Goal: Task Accomplishment & Management: Manage account settings

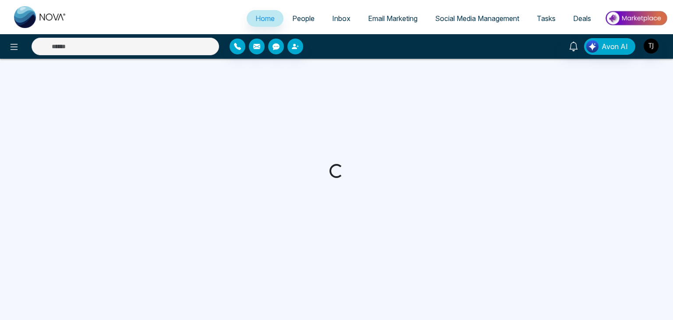
select select "*"
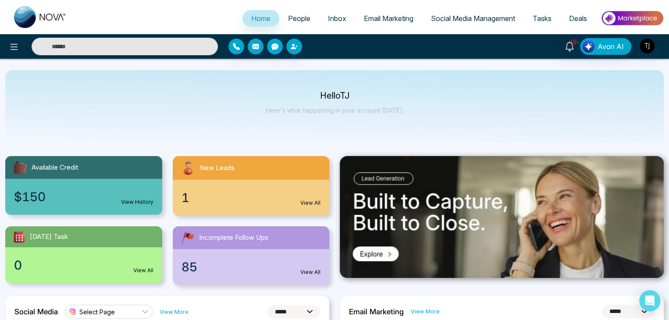
click at [300, 18] on span "People" at bounding box center [299, 18] width 22 height 9
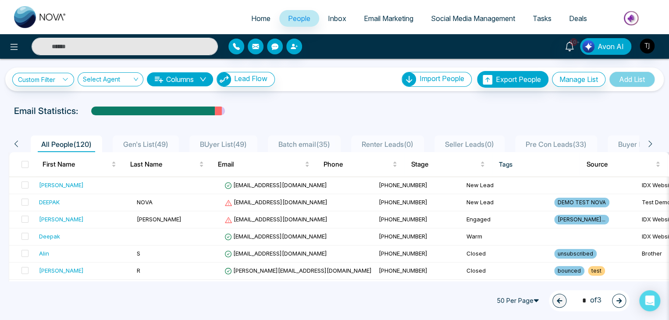
click at [251, 19] on span "Home" at bounding box center [260, 18] width 19 height 9
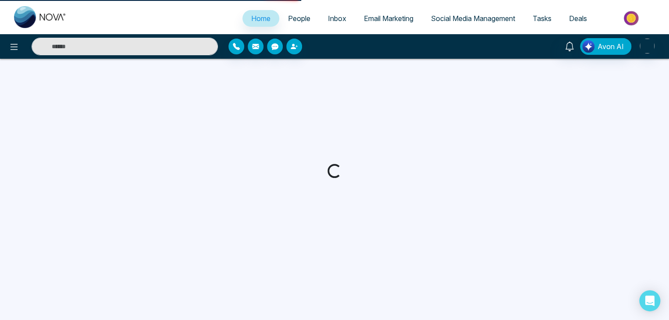
select select "*"
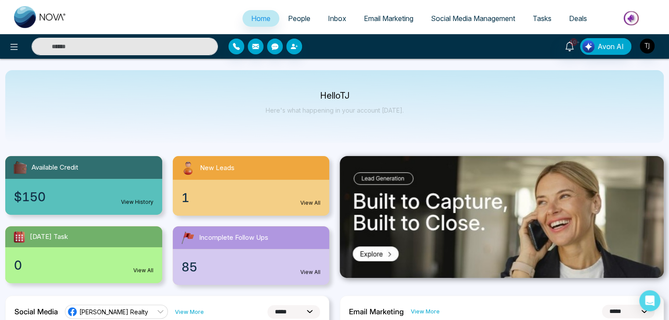
click at [288, 24] on link "People" at bounding box center [299, 18] width 40 height 17
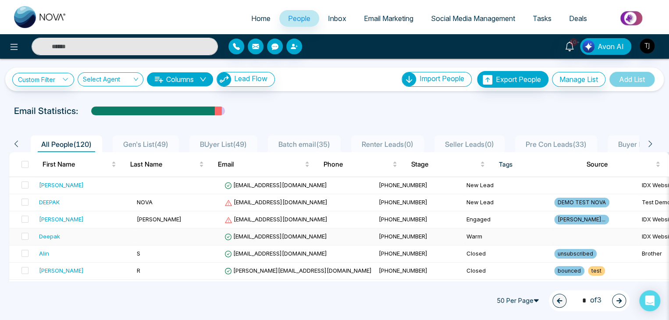
scroll to position [25, 0]
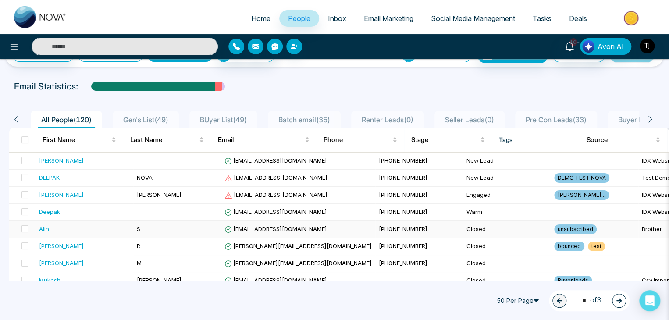
click at [75, 227] on div "Alin" at bounding box center [84, 228] width 91 height 9
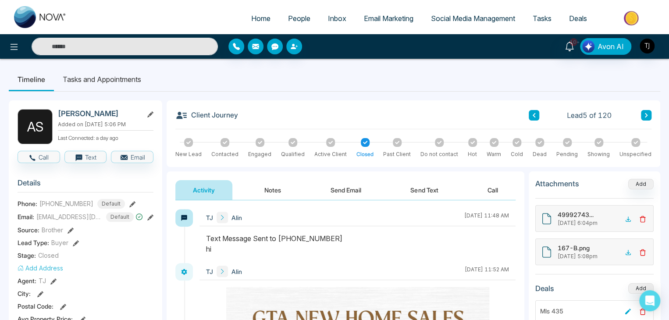
click at [121, 201] on div "Phone: +14376616013 Default" at bounding box center [86, 204] width 136 height 10
click at [129, 202] on icon at bounding box center [132, 204] width 6 height 6
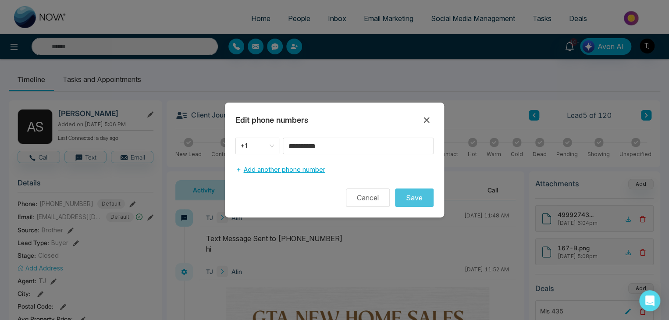
click at [282, 167] on button "Add another phone number" at bounding box center [279, 169] width 89 height 17
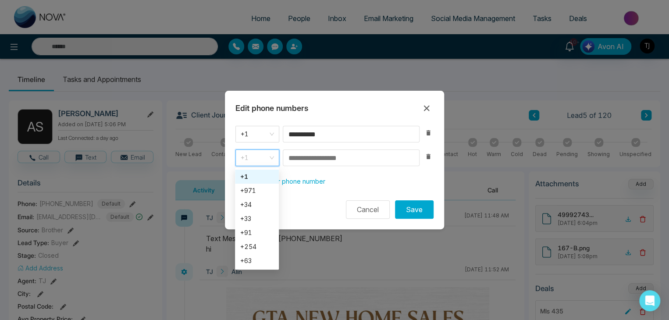
click at [267, 158] on span "+1" at bounding box center [257, 158] width 33 height 12
click at [260, 230] on div "+91" at bounding box center [256, 233] width 33 height 10
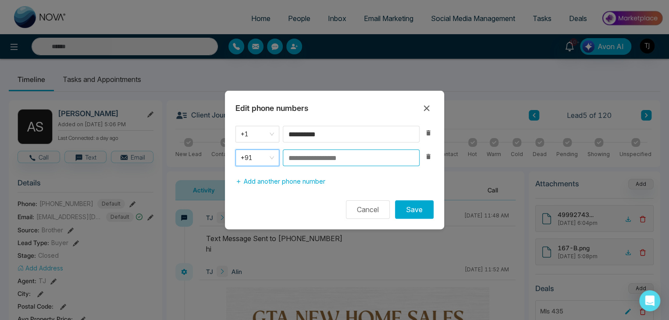
click at [333, 160] on input at bounding box center [351, 157] width 137 height 17
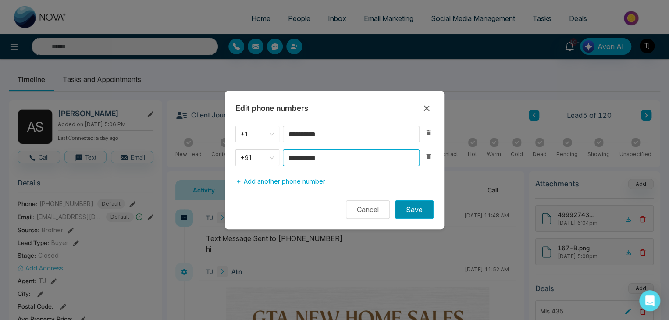
type input "**********"
click at [407, 206] on button "Save" at bounding box center [414, 209] width 39 height 18
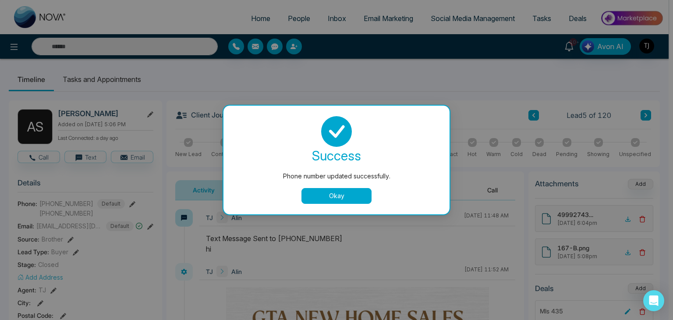
click at [351, 199] on button "Okay" at bounding box center [336, 196] width 70 height 16
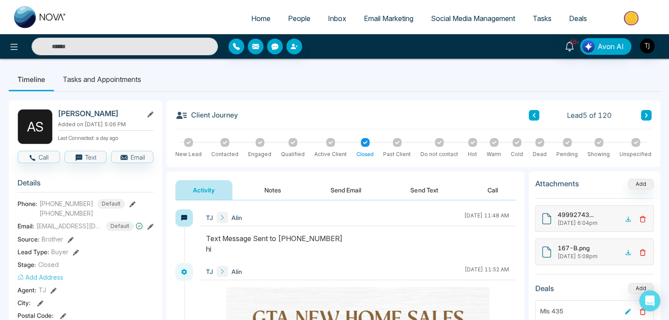
click at [129, 201] on icon at bounding box center [132, 204] width 6 height 6
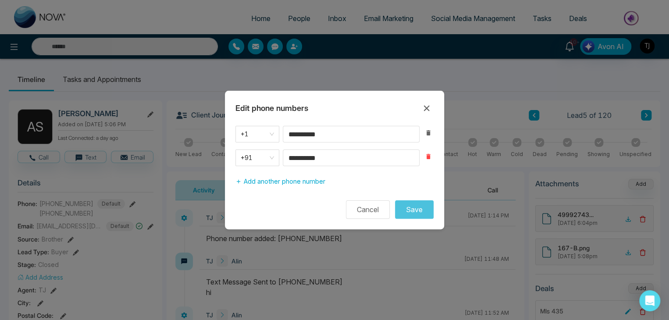
click at [432, 156] on button "button" at bounding box center [428, 156] width 11 height 11
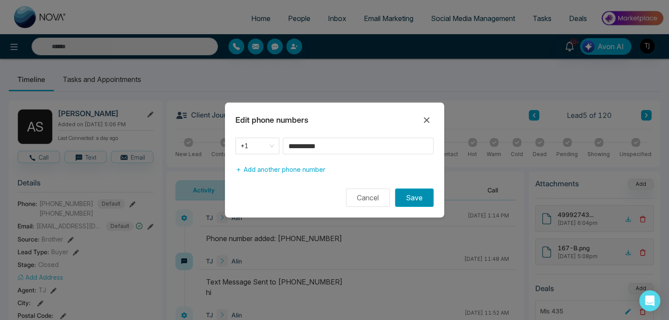
click at [403, 199] on button "Save" at bounding box center [414, 197] width 39 height 18
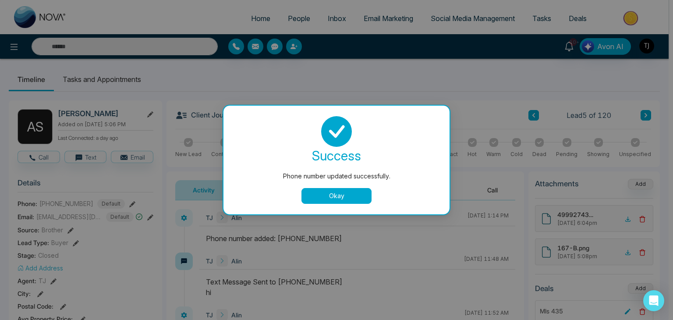
click at [359, 194] on button "Okay" at bounding box center [336, 196] width 70 height 16
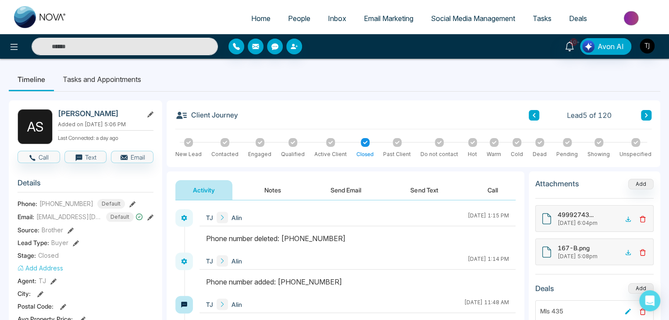
click at [266, 15] on link "Home" at bounding box center [260, 18] width 37 height 17
select select "*"
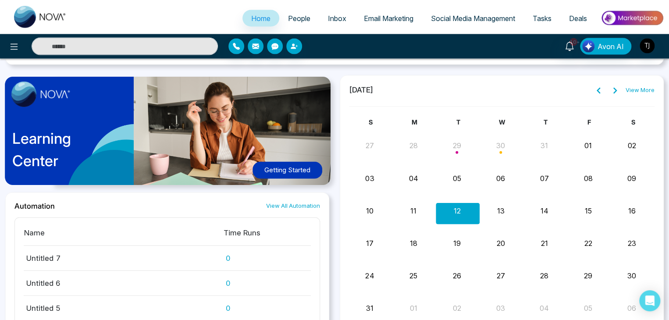
scroll to position [901, 0]
click at [445, 15] on span "Social Media Management" at bounding box center [473, 18] width 84 height 9
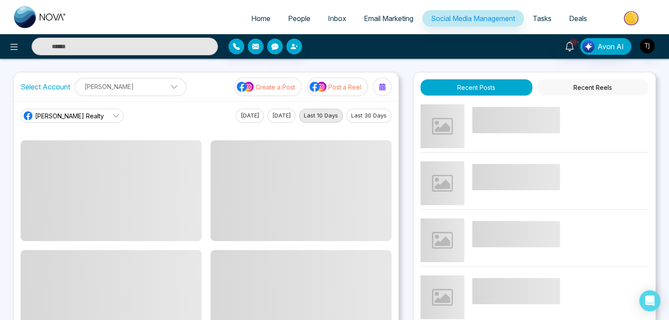
click at [346, 85] on p "Post a Reel" at bounding box center [344, 86] width 33 height 9
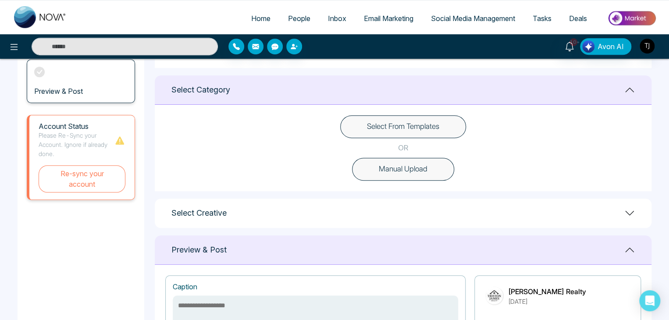
scroll to position [212, 0]
click at [417, 121] on button "Select From Templates" at bounding box center [403, 126] width 126 height 23
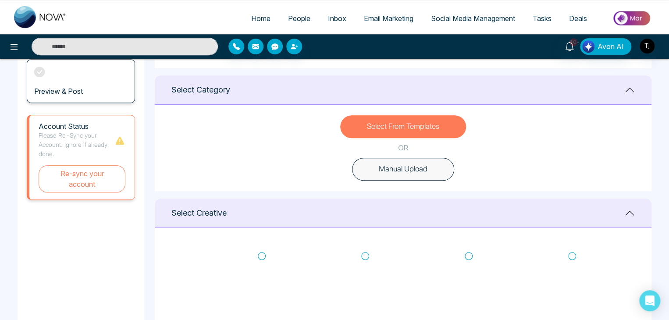
click at [259, 255] on icon at bounding box center [262, 256] width 8 height 9
type textarea "**********"
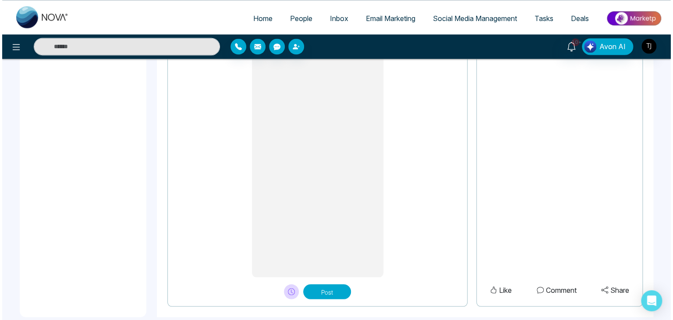
scroll to position [738, 0]
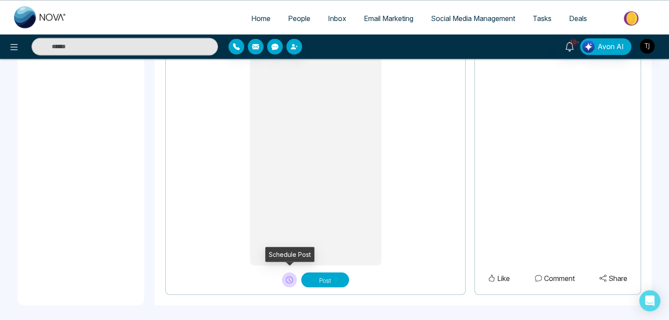
click at [287, 277] on icon at bounding box center [289, 279] width 7 height 7
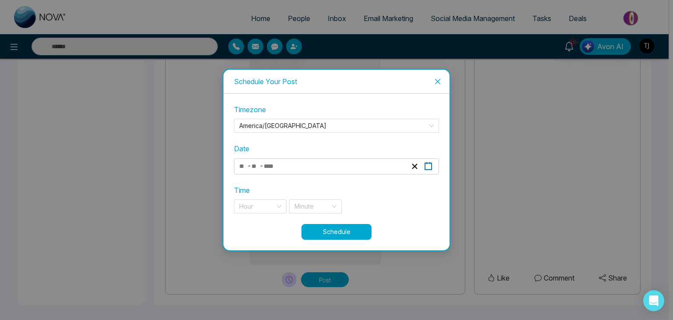
click at [425, 167] on rect "button" at bounding box center [428, 166] width 7 height 7
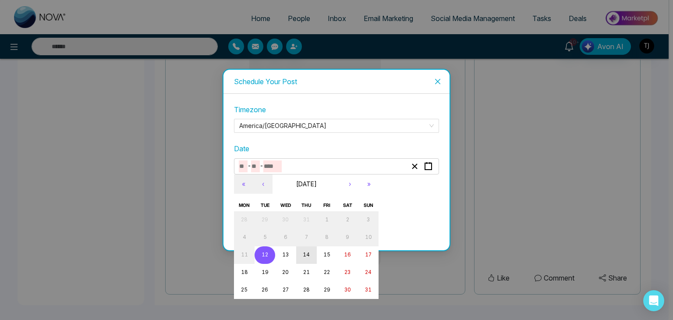
click at [304, 254] on abbr "14" at bounding box center [306, 255] width 7 height 6
type input "*"
type input "**"
type input "****"
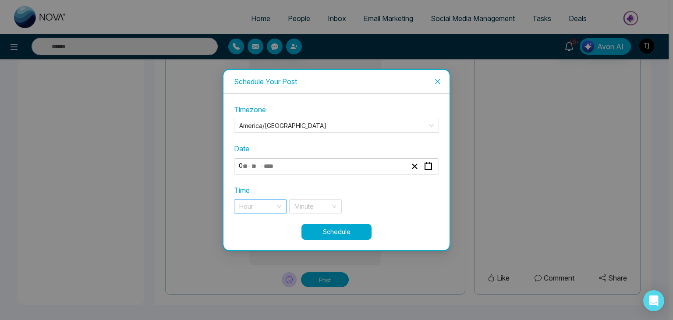
click at [275, 203] on div "Hour" at bounding box center [260, 206] width 53 height 14
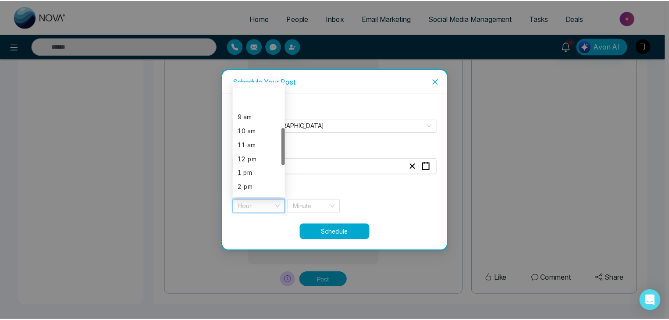
scroll to position [131, 0]
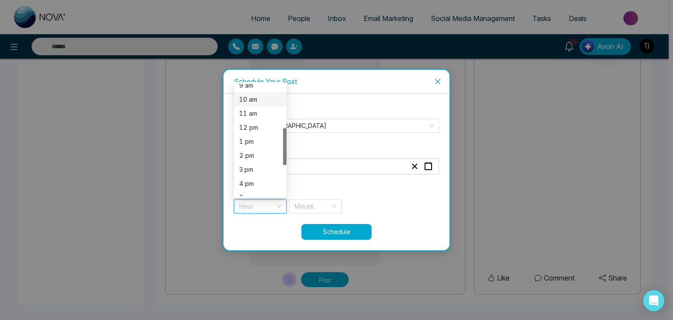
click at [266, 100] on div "10 am" at bounding box center [260, 100] width 42 height 10
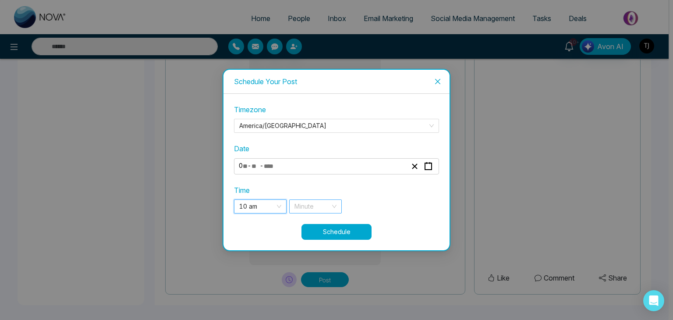
click at [307, 204] on input "search" at bounding box center [312, 206] width 36 height 13
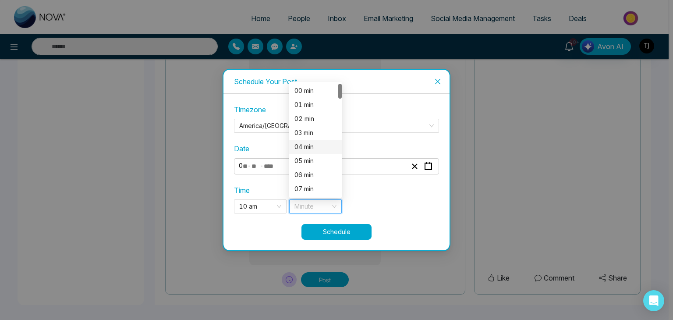
click at [313, 143] on div "04 min" at bounding box center [315, 147] width 42 height 10
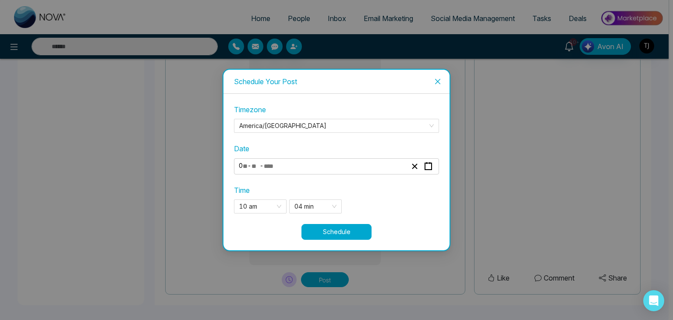
click at [335, 227] on button "Schedule" at bounding box center [336, 232] width 70 height 16
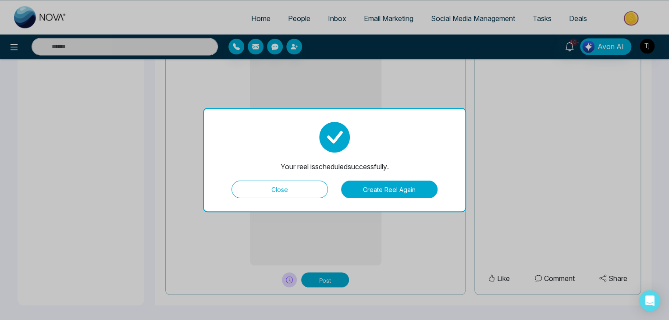
click at [314, 193] on button "Close" at bounding box center [279, 190] width 96 height 18
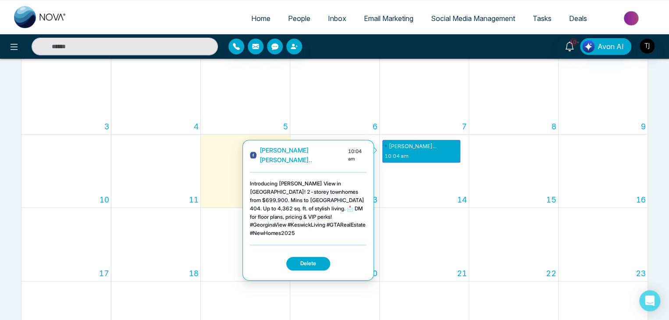
scroll to position [156, 0]
click at [333, 200] on div "Introducing Georgina View in Keswick! 2-storey townhomes from $699,900. Mins to…" at bounding box center [308, 208] width 117 height 58
click at [359, 151] on p "10:04 am" at bounding box center [357, 154] width 18 height 15
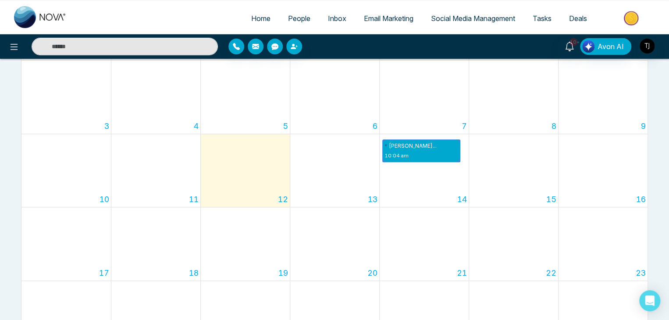
click at [448, 14] on span "Social Media Management" at bounding box center [473, 18] width 84 height 9
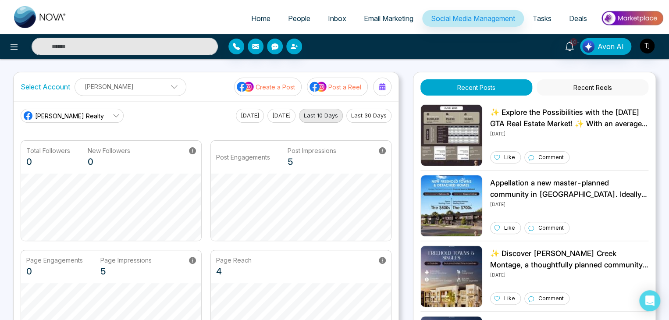
click at [578, 84] on button "Recent Reels" at bounding box center [592, 87] width 112 height 16
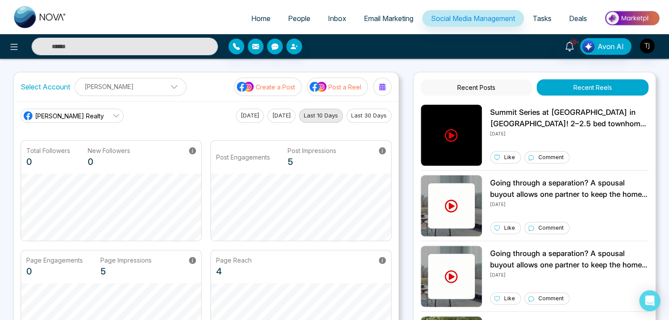
click at [333, 89] on p "Post a Reel" at bounding box center [344, 86] width 33 height 9
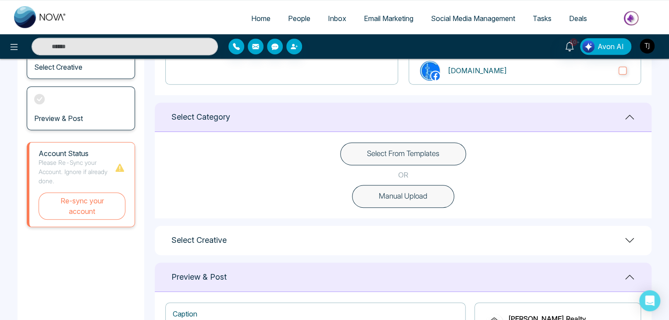
scroll to position [184, 0]
click at [428, 153] on button "Select From Templates" at bounding box center [403, 154] width 126 height 23
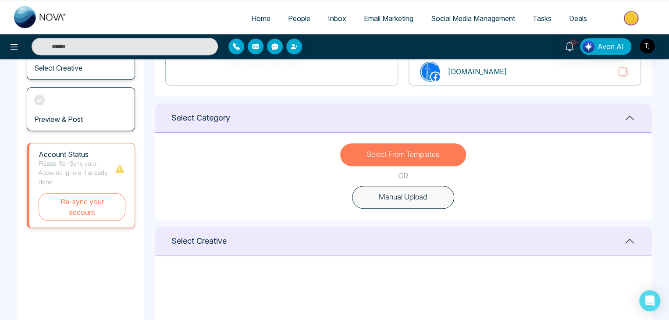
scroll to position [0, 0]
click at [363, 282] on icon at bounding box center [365, 284] width 8 height 9
type textarea "**********"
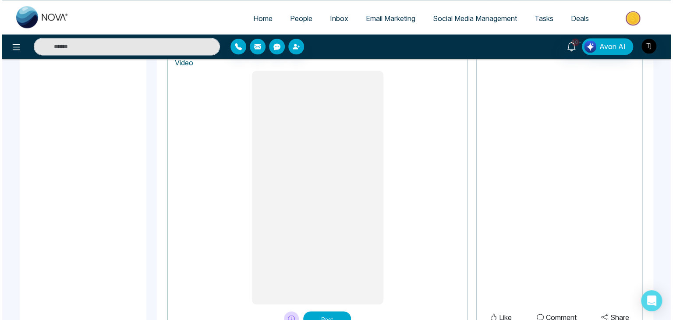
scroll to position [738, 0]
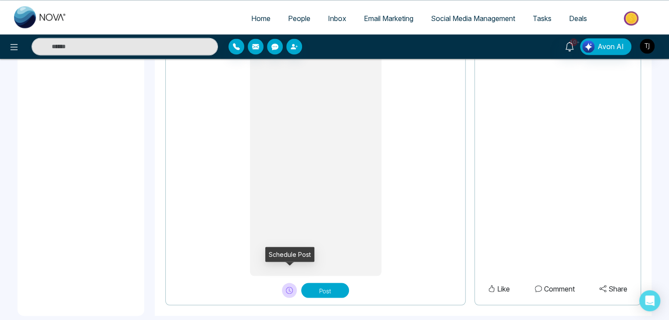
click at [286, 287] on icon at bounding box center [289, 290] width 7 height 7
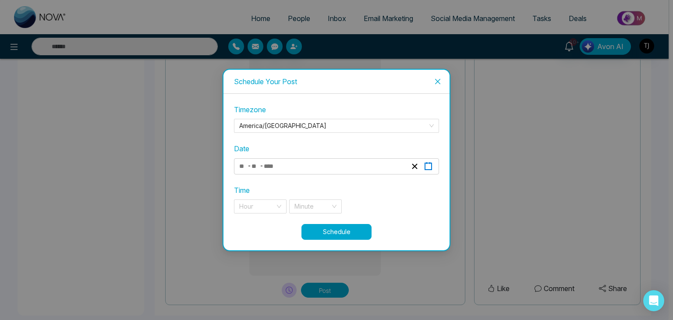
click at [428, 170] on icon "button" at bounding box center [428, 166] width 8 height 8
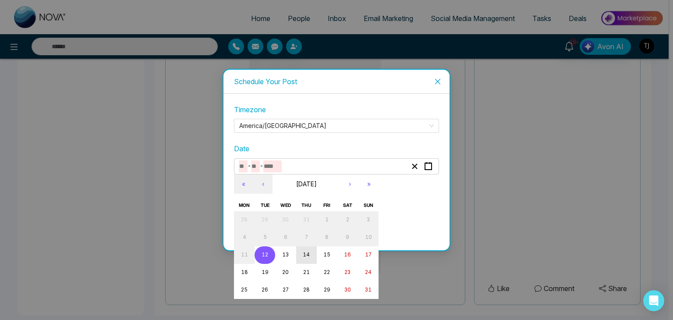
click at [311, 254] on button "14" at bounding box center [306, 255] width 21 height 18
type input "*"
type input "**"
type input "****"
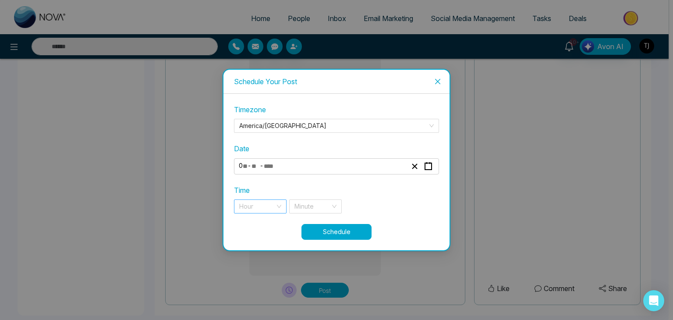
click at [273, 201] on input "search" at bounding box center [257, 206] width 36 height 13
click at [428, 163] on rect "button" at bounding box center [428, 166] width 7 height 7
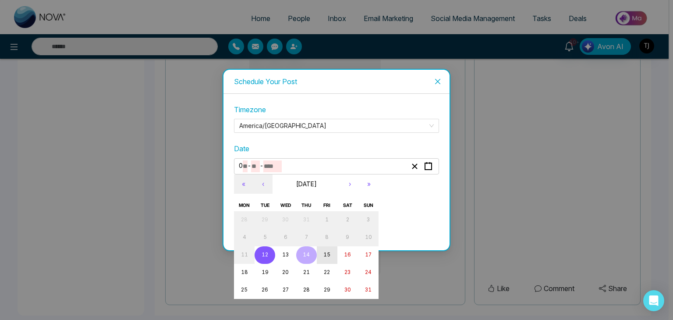
click at [326, 253] on abbr "15" at bounding box center [326, 255] width 7 height 6
type input "**"
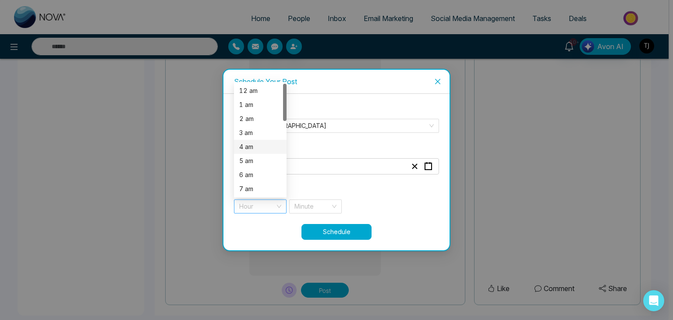
click at [276, 210] on div "Hour" at bounding box center [260, 206] width 53 height 14
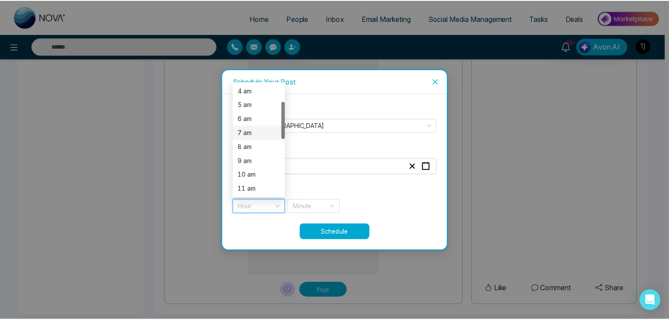
scroll to position [57, 0]
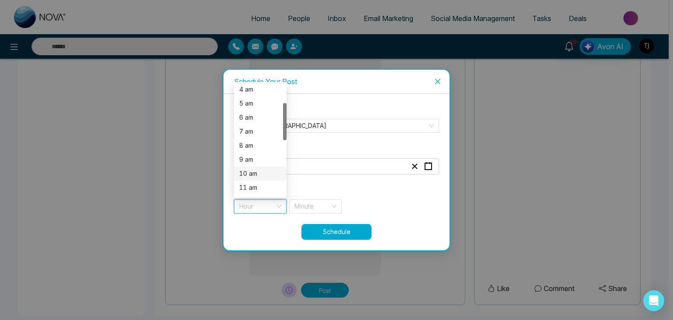
click at [260, 172] on div "10 am" at bounding box center [260, 174] width 42 height 10
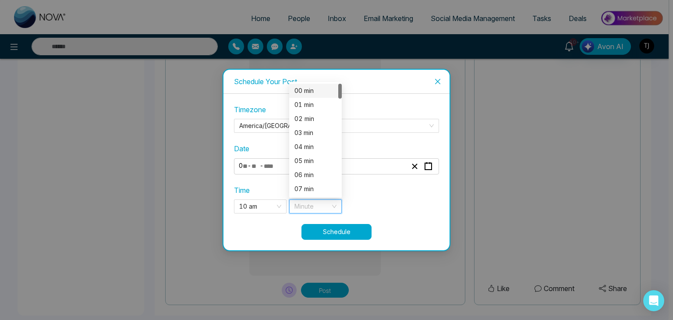
click at [319, 200] on input "search" at bounding box center [312, 206] width 36 height 13
click at [319, 155] on div "05 min" at bounding box center [315, 161] width 53 height 14
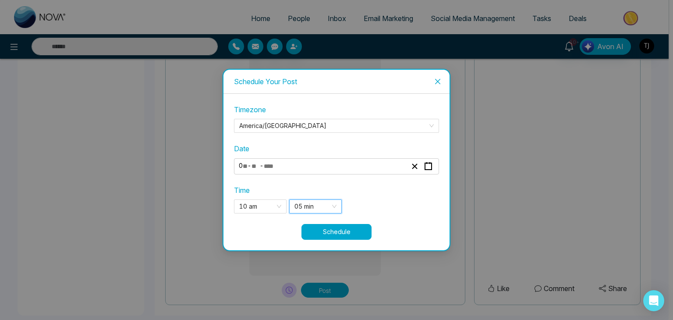
click at [340, 231] on button "Schedule" at bounding box center [336, 232] width 70 height 16
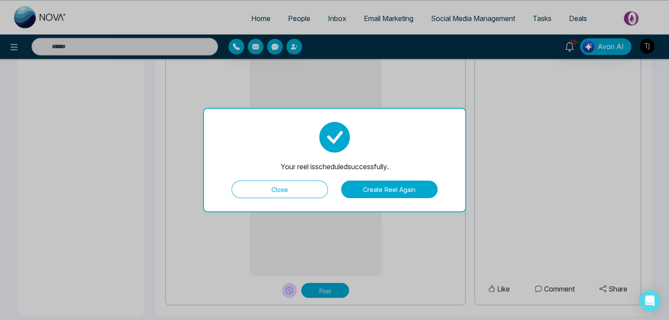
click at [309, 189] on button "Close" at bounding box center [279, 190] width 96 height 18
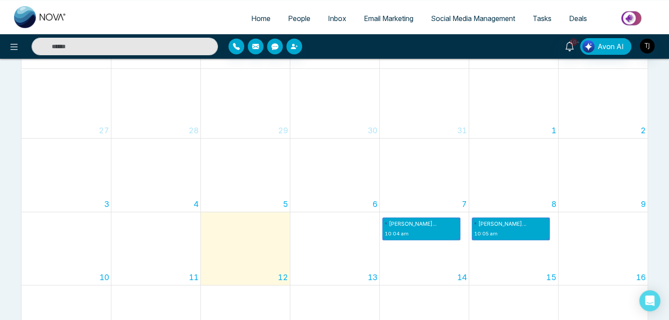
scroll to position [81, 0]
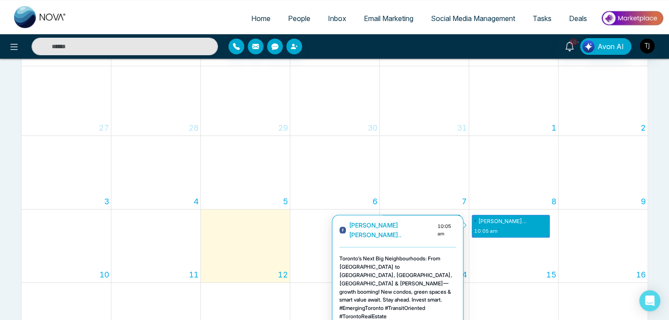
click at [519, 228] on p "10:05 am" at bounding box center [500, 230] width 52 height 7
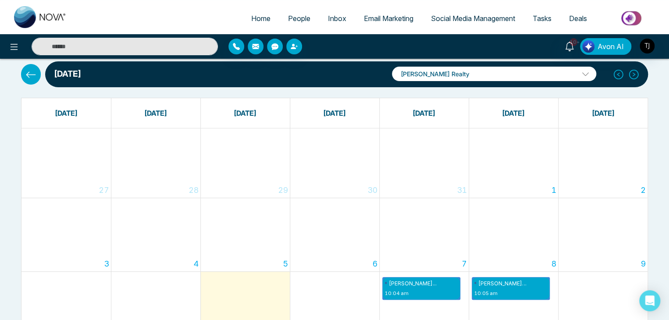
scroll to position [0, 0]
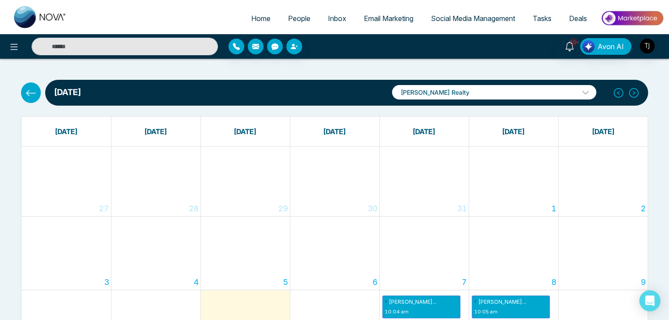
click at [479, 18] on span "Social Media Management" at bounding box center [473, 18] width 84 height 9
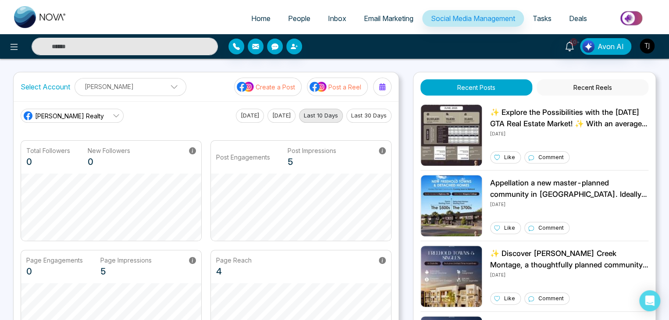
click at [580, 85] on button "Recent Reels" at bounding box center [592, 87] width 112 height 16
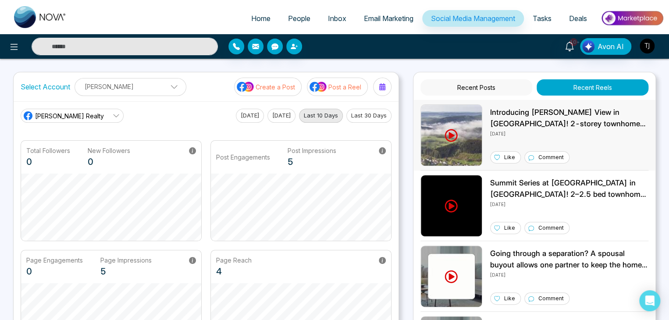
click at [532, 117] on p "Introducing [PERSON_NAME] View in [GEOGRAPHIC_DATA]! 2-storey townhomes from $6…" at bounding box center [569, 118] width 158 height 22
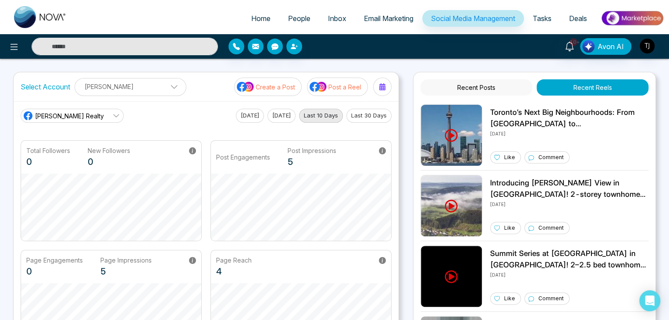
click at [349, 88] on p "Post a Reel" at bounding box center [344, 86] width 33 height 9
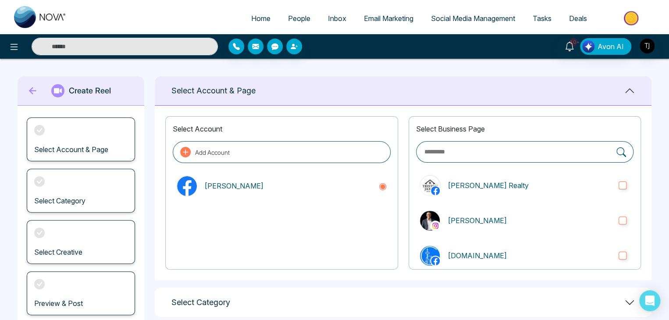
click at [436, 16] on span "Social Media Management" at bounding box center [473, 18] width 84 height 9
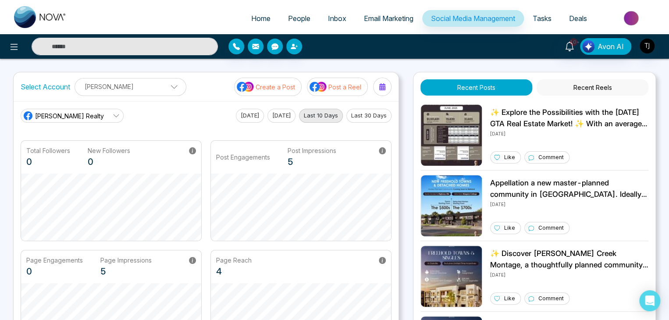
click at [338, 83] on p "Post a Reel" at bounding box center [344, 86] width 33 height 9
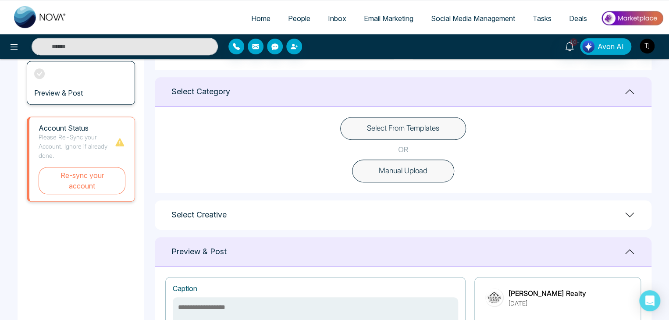
scroll to position [219, 0]
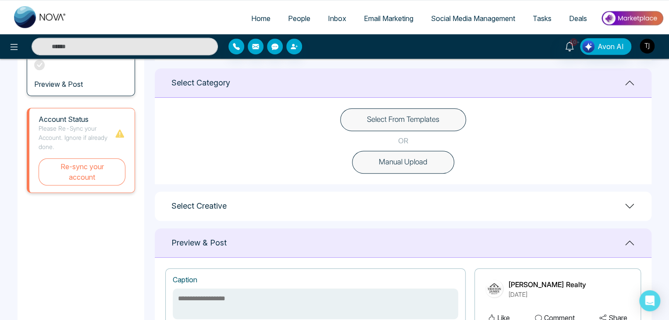
click at [436, 121] on button "Select From Templates" at bounding box center [403, 119] width 126 height 23
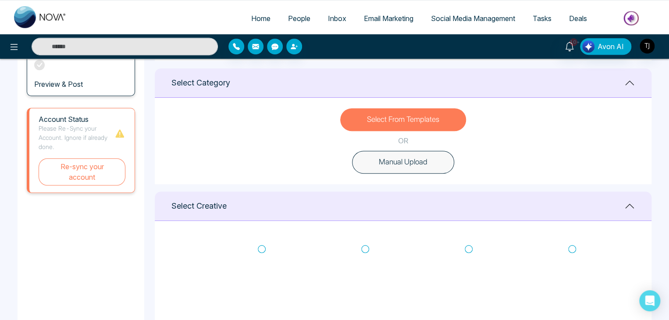
click at [260, 247] on icon at bounding box center [262, 249] width 8 height 9
type textarea "**********"
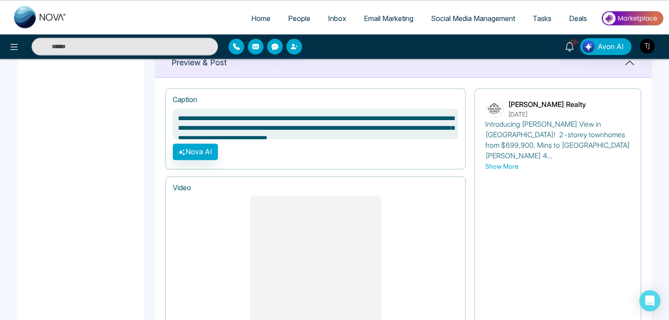
scroll to position [575, 0]
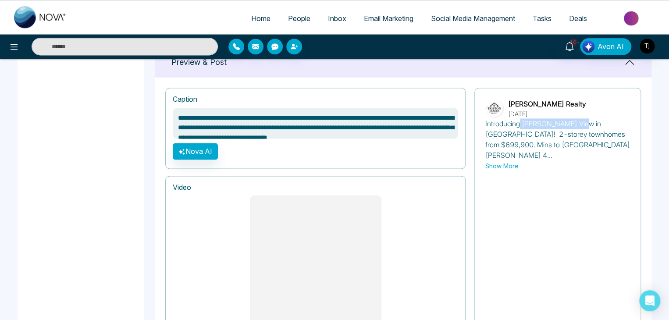
drag, startPoint x: 518, startPoint y: 124, endPoint x: 575, endPoint y: 126, distance: 56.6
click at [575, 126] on p "Introducing Georgina View in Keswick! 2-storey townhomes from $699,900. Mins to…" at bounding box center [557, 139] width 145 height 42
click at [573, 149] on div "Introducing Georgina View in Keswick! 2-storey townhomes from $699,900. Mins to…" at bounding box center [557, 144] width 145 height 53
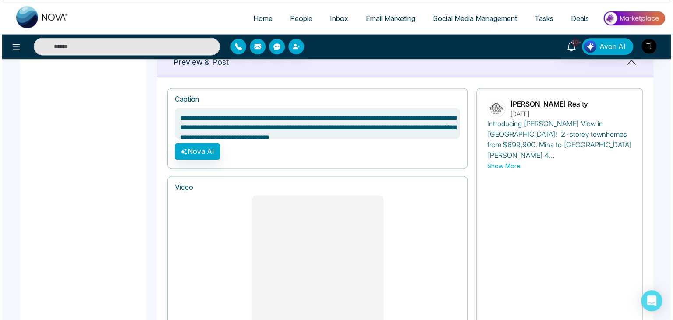
scroll to position [738, 0]
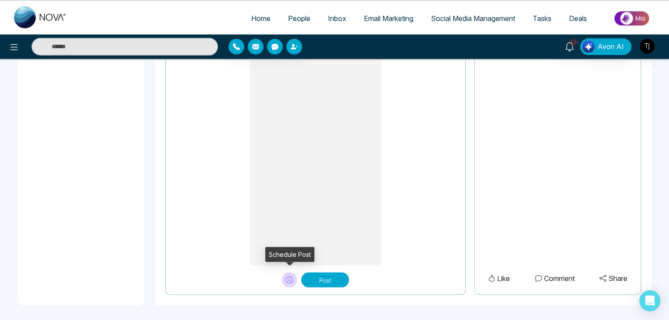
click at [284, 273] on button at bounding box center [289, 279] width 15 height 15
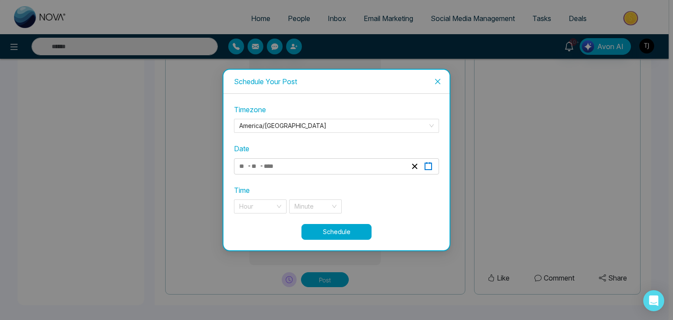
click at [430, 169] on icon "button" at bounding box center [428, 166] width 8 height 8
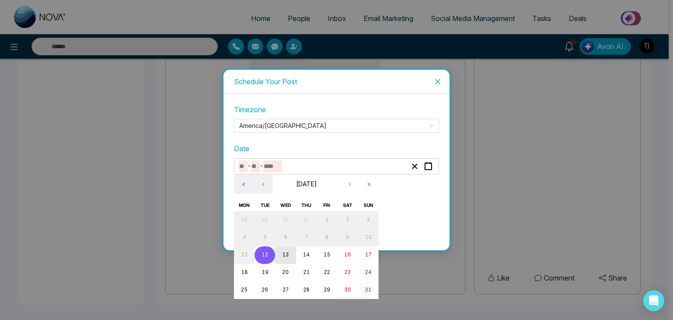
click at [291, 254] on button "13" at bounding box center [285, 255] width 21 height 18
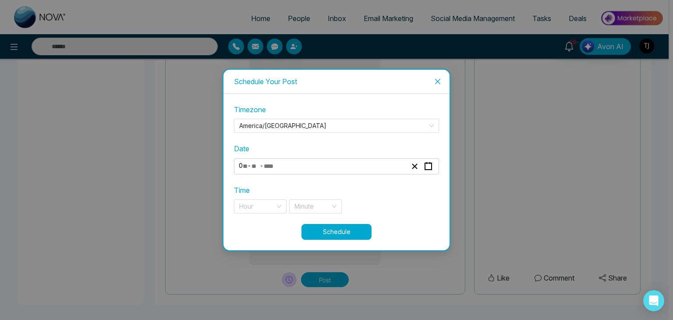
type input "*"
type input "**"
type input "****"
click at [279, 204] on div "Hour" at bounding box center [260, 206] width 53 height 14
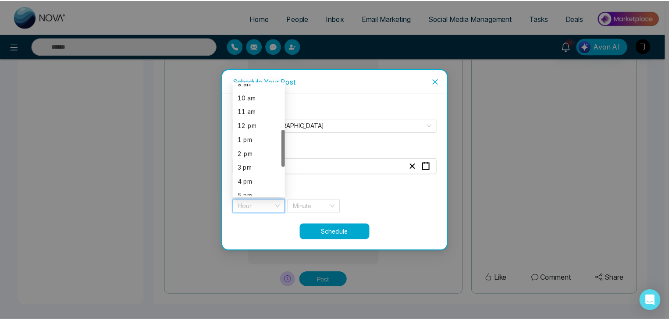
scroll to position [133, 0]
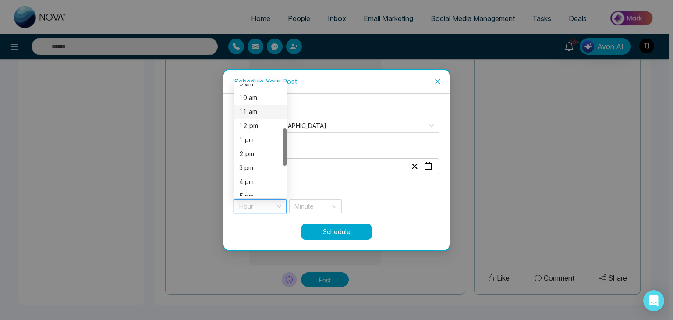
click at [261, 110] on div "11 am" at bounding box center [260, 112] width 42 height 10
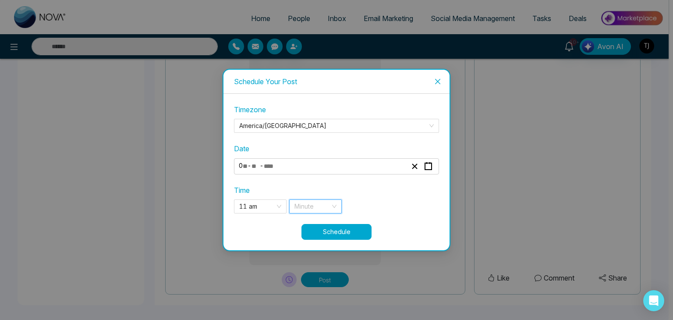
click at [305, 203] on input "search" at bounding box center [312, 206] width 36 height 13
click at [310, 91] on div "00 min" at bounding box center [315, 91] width 42 height 10
click at [350, 230] on button "Schedule" at bounding box center [336, 232] width 70 height 16
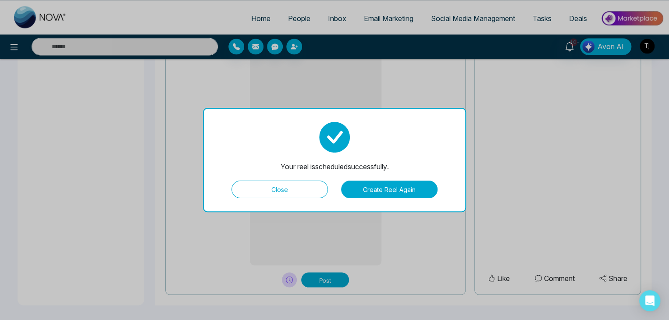
click at [284, 192] on button "Close" at bounding box center [279, 190] width 96 height 18
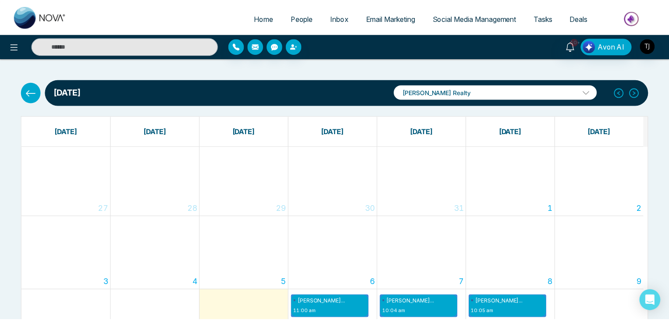
scroll to position [109, 0]
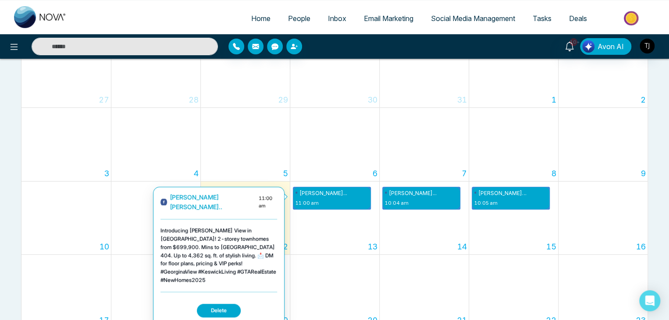
click at [325, 199] on p "11:00 am" at bounding box center [321, 202] width 52 height 7
click at [340, 200] on p "11:00 am" at bounding box center [321, 202] width 52 height 7
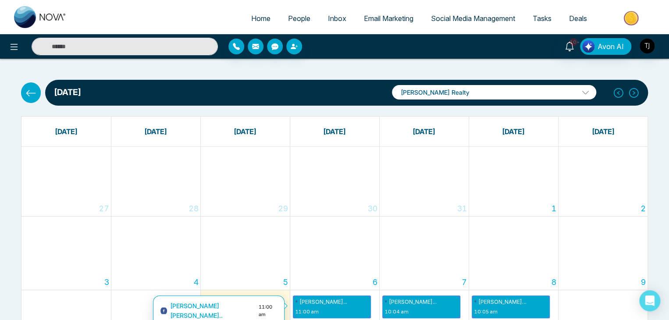
click at [362, 199] on div "30" at bounding box center [334, 181] width 89 height 69
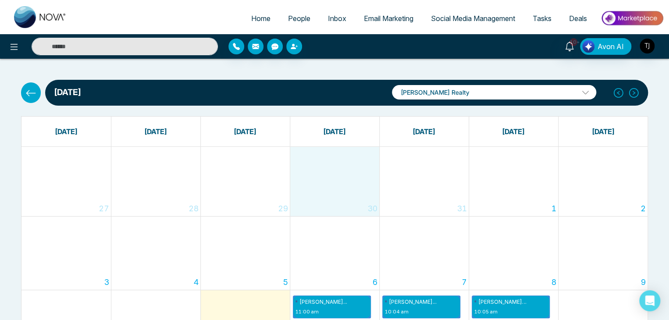
click at [442, 14] on span "Social Media Management" at bounding box center [473, 18] width 84 height 9
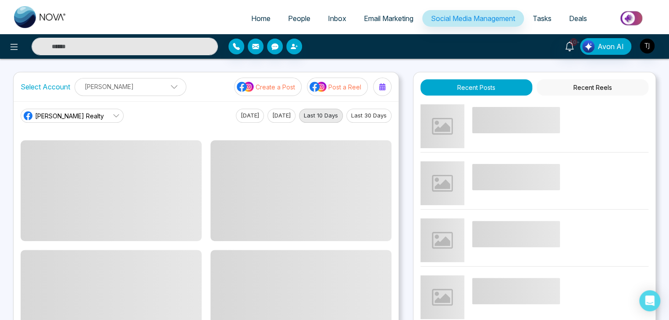
click at [576, 85] on button "Recent Reels" at bounding box center [592, 87] width 112 height 16
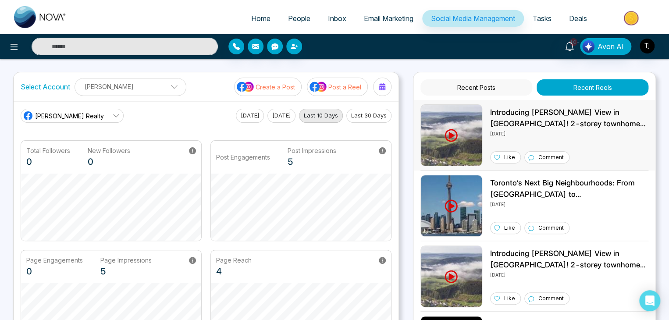
click at [523, 119] on p "Introducing [PERSON_NAME] View in [GEOGRAPHIC_DATA]! 2-storey townhomes from $6…" at bounding box center [569, 118] width 158 height 22
click at [255, 20] on span "Home" at bounding box center [260, 18] width 19 height 9
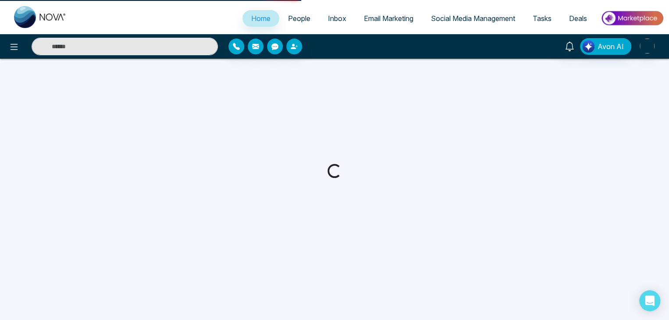
select select "*"
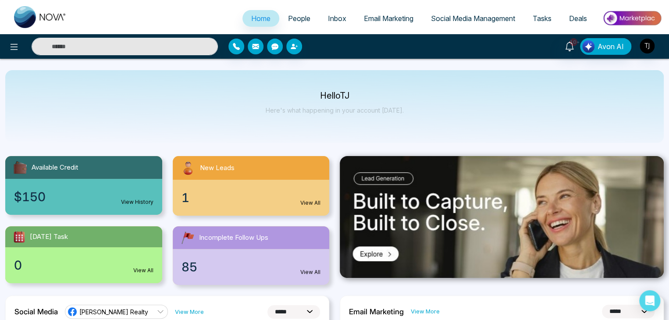
click at [538, 18] on span "Tasks" at bounding box center [541, 18] width 19 height 9
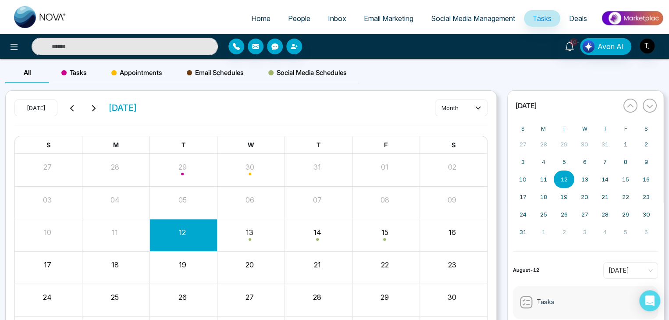
click at [190, 237] on div "12" at bounding box center [182, 230] width 65 height 13
click at [73, 70] on span "Tasks" at bounding box center [73, 72] width 25 height 11
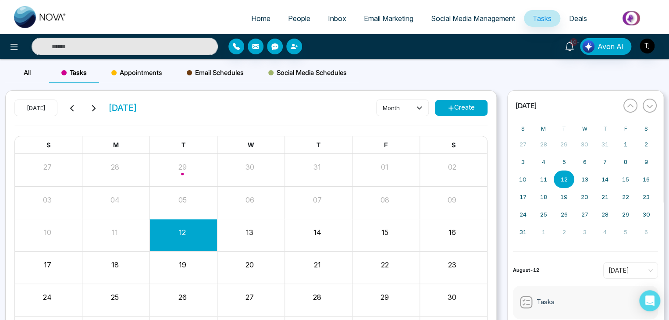
click at [476, 103] on button "Create" at bounding box center [461, 108] width 53 height 16
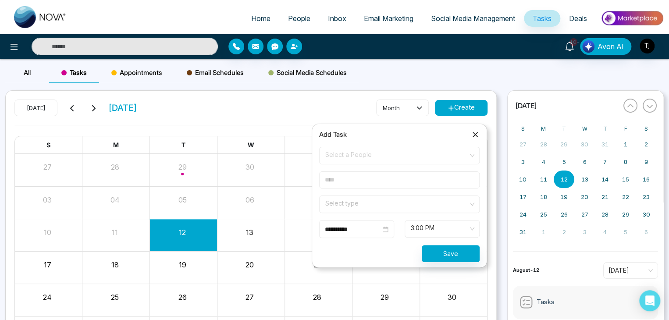
click at [400, 157] on span "Select a People" at bounding box center [399, 155] width 148 height 15
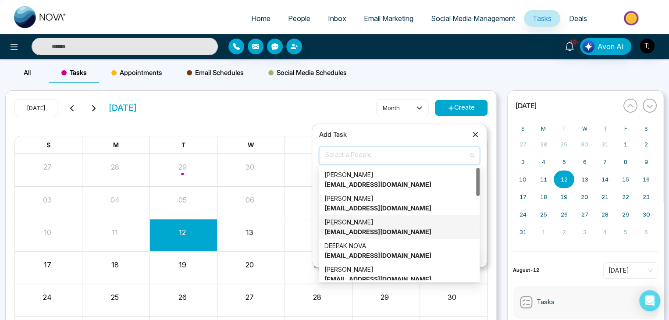
click at [385, 225] on div "Alin S alin@mmnovatech.com" at bounding box center [399, 226] width 150 height 19
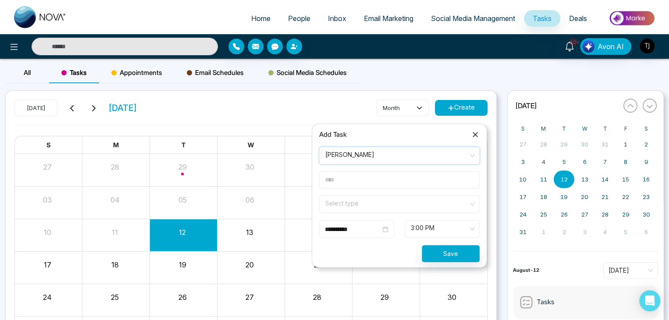
click at [412, 184] on input "text" at bounding box center [399, 179] width 160 height 17
type input "*******"
click at [402, 200] on input "search" at bounding box center [396, 202] width 144 height 13
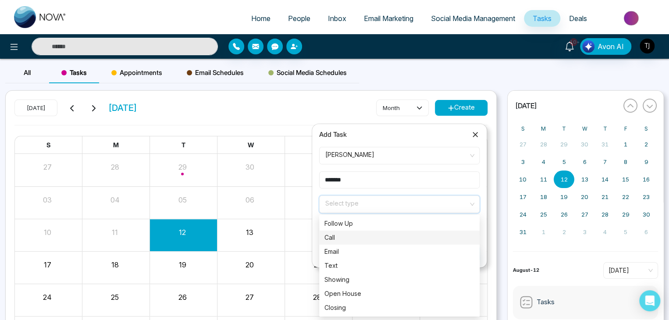
click at [401, 234] on div "Call" at bounding box center [399, 238] width 150 height 10
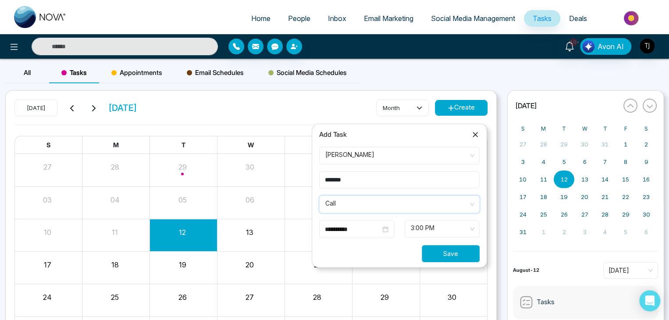
click at [450, 251] on button "Save" at bounding box center [451, 253] width 58 height 17
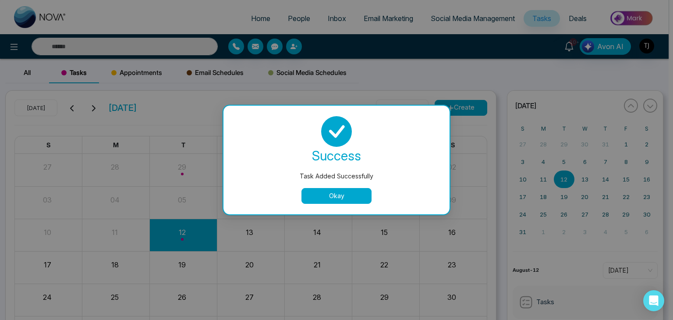
click at [346, 193] on button "Okay" at bounding box center [336, 196] width 70 height 16
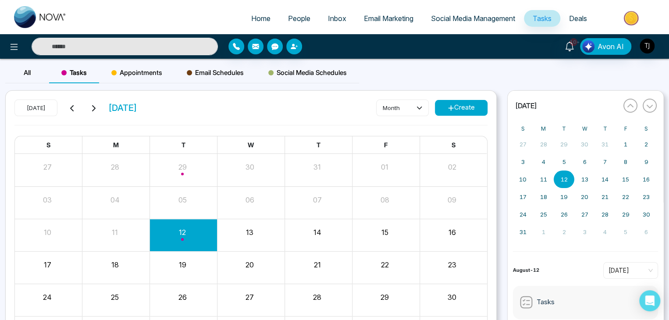
click at [182, 235] on div "Month View" at bounding box center [183, 234] width 67 height 21
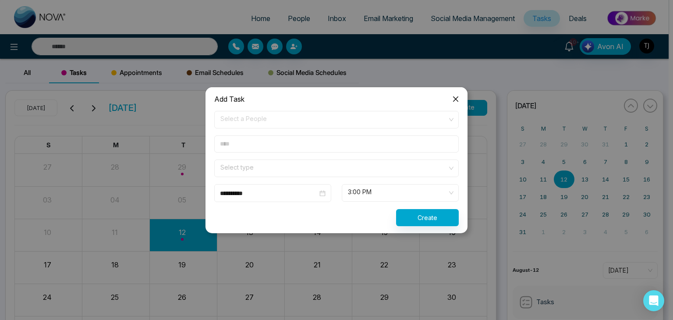
click at [456, 96] on icon "close" at bounding box center [455, 99] width 7 height 7
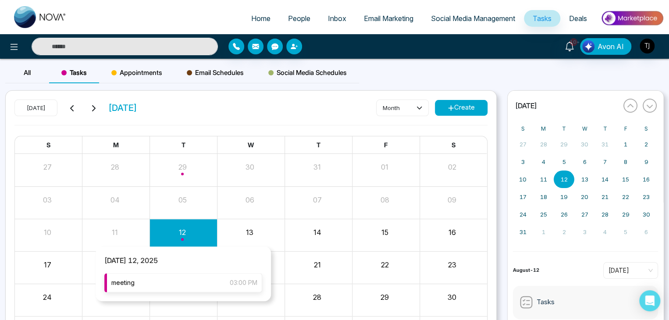
click at [177, 277] on div "meeting 03:00 PM" at bounding box center [183, 282] width 158 height 19
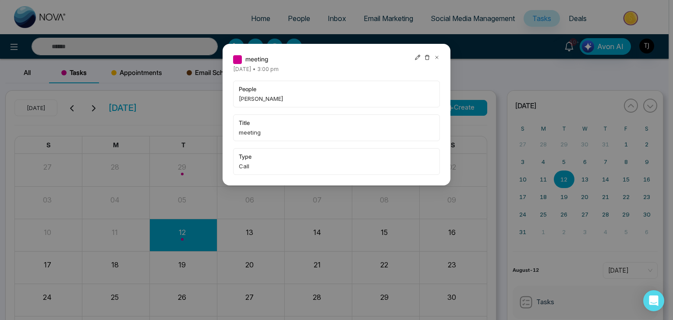
click at [259, 93] on div "people Alin S" at bounding box center [336, 94] width 207 height 27
click at [279, 71] on span "Tuesday August-12-2025 • 3:00 pm" at bounding box center [256, 69] width 46 height 7
click at [330, 65] on div "meeting Tuesday August-12-2025 • 3:00 pm people Alin S title meeting type Call" at bounding box center [336, 114] width 207 height 121
click at [416, 57] on icon at bounding box center [418, 57] width 6 height 6
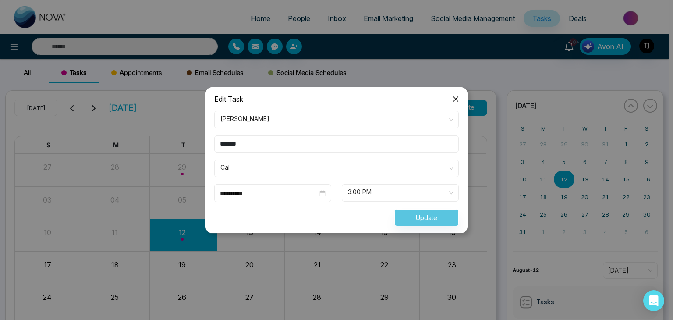
click at [410, 216] on div "Update" at bounding box center [336, 217] width 255 height 17
click at [457, 94] on span "Close" at bounding box center [456, 99] width 24 height 24
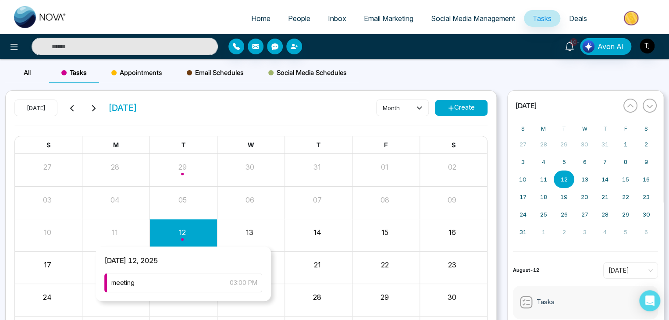
click at [181, 235] on div "Month View" at bounding box center [183, 234] width 67 height 21
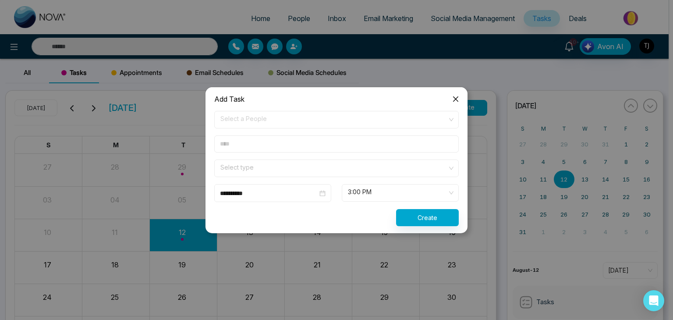
click at [452, 96] on icon "close" at bounding box center [455, 99] width 7 height 7
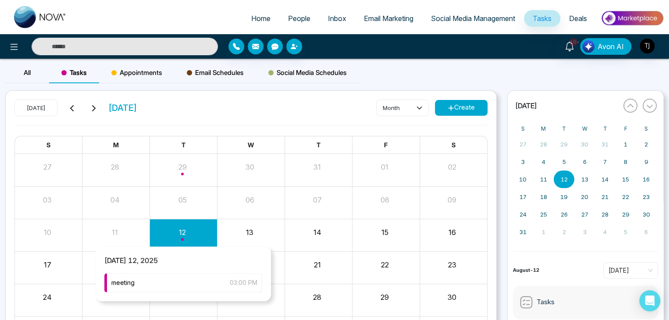
click at [185, 235] on div "Month View" at bounding box center [183, 234] width 67 height 21
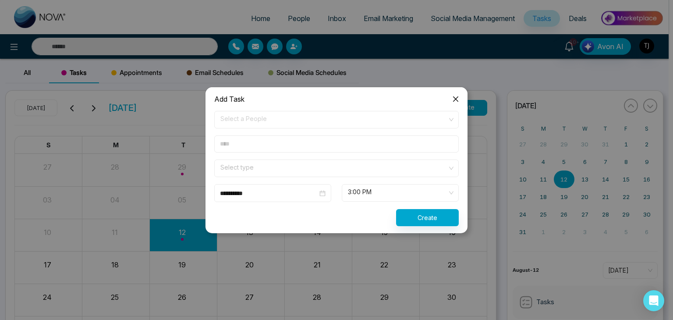
click at [455, 97] on icon "close" at bounding box center [455, 99] width 7 height 7
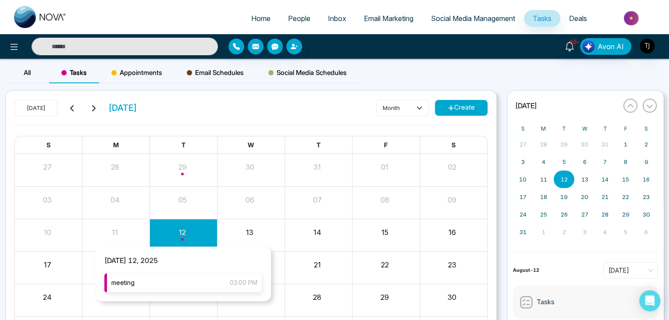
click at [165, 280] on div "meeting 03:00 PM" at bounding box center [183, 282] width 158 height 19
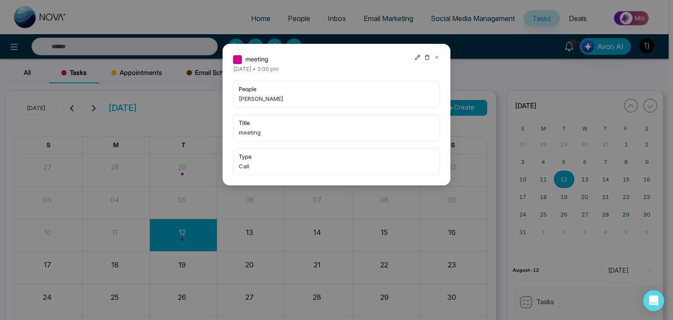
click at [246, 98] on span "Alin S" at bounding box center [336, 98] width 195 height 9
click at [259, 88] on span "people" at bounding box center [336, 89] width 195 height 9
click at [258, 102] on span "Alin S" at bounding box center [336, 98] width 195 height 9
click at [255, 122] on span "title" at bounding box center [336, 122] width 195 height 9
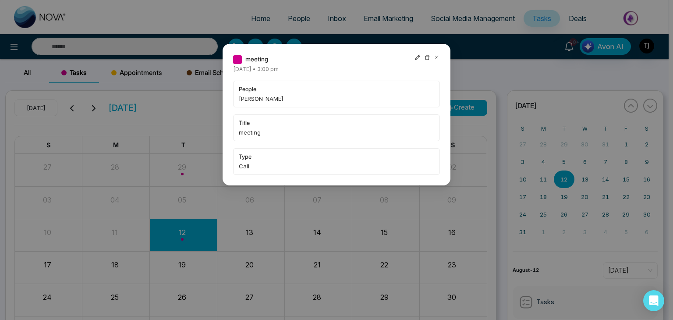
click at [255, 122] on span "title" at bounding box center [336, 122] width 195 height 9
click at [251, 164] on span "Call" at bounding box center [336, 166] width 195 height 9
click at [273, 87] on span "people" at bounding box center [336, 89] width 195 height 9
click at [260, 59] on span "meeting" at bounding box center [256, 59] width 23 height 10
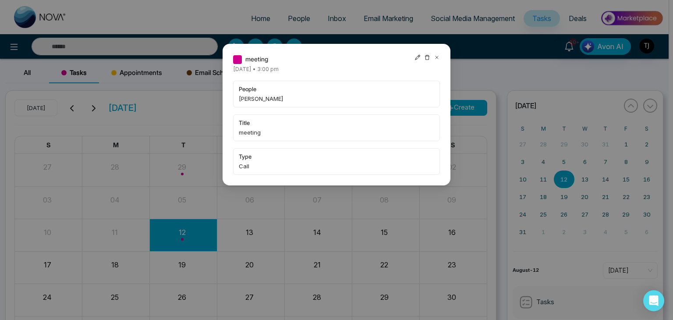
click at [240, 60] on span at bounding box center [237, 59] width 9 height 9
click at [439, 57] on icon at bounding box center [437, 57] width 6 height 6
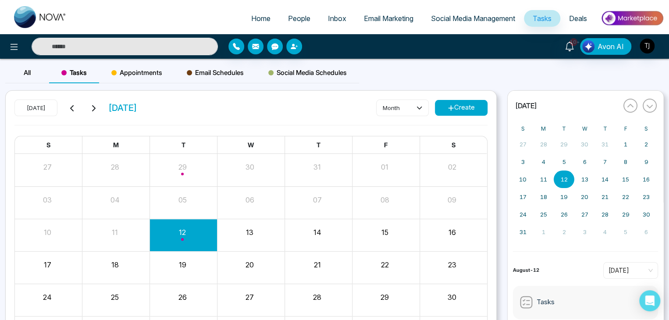
click at [28, 74] on span "All" at bounding box center [27, 72] width 7 height 8
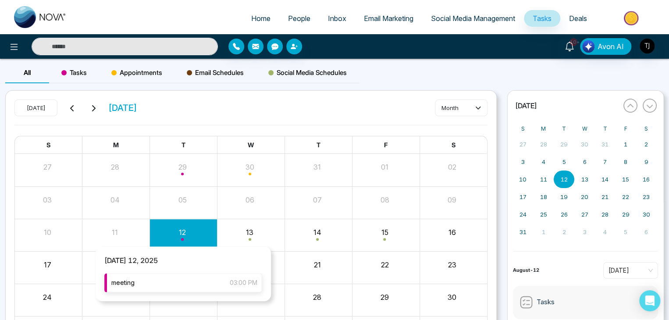
click at [171, 281] on div "meeting 03:00 PM" at bounding box center [183, 282] width 158 height 19
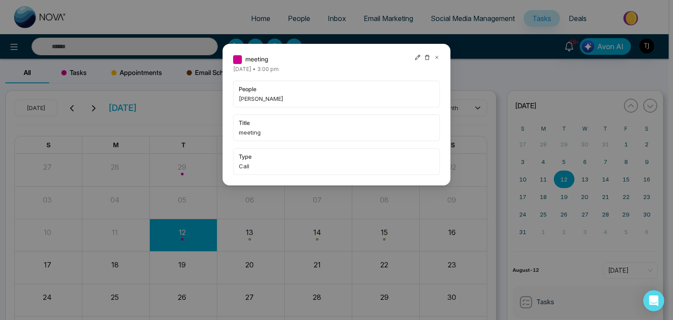
click at [251, 103] on span "Alin S" at bounding box center [336, 98] width 195 height 9
click at [253, 125] on span "title" at bounding box center [336, 122] width 195 height 9
click at [252, 163] on span "Call" at bounding box center [336, 166] width 195 height 9
click at [434, 56] on icon at bounding box center [437, 57] width 6 height 6
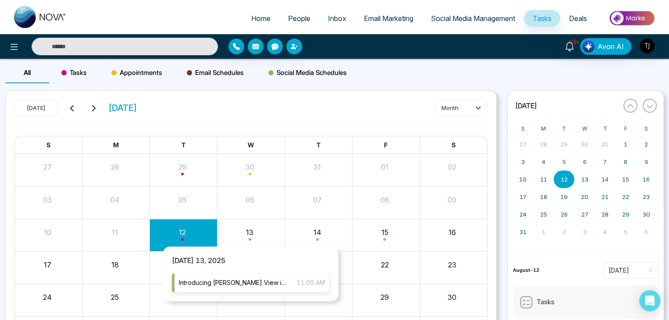
click at [233, 278] on span "Introducing Georgina View in Keswick! 2-storey townhomes from $699,900. Mins to…" at bounding box center [233, 283] width 109 height 10
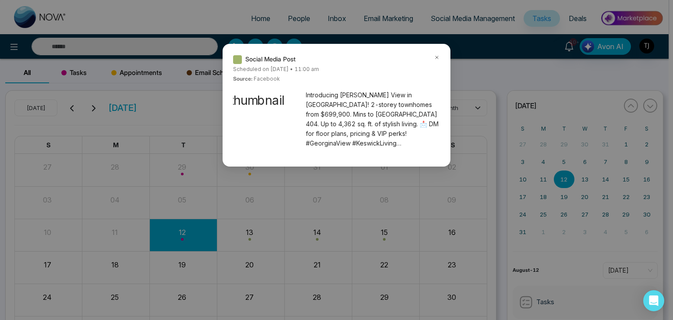
click at [438, 53] on div "Social Media Post Scheduled on Wednesday August-13-2025 • 11:00 am Source: face…" at bounding box center [337, 105] width 228 height 123
click at [437, 57] on icon at bounding box center [437, 57] width 3 height 3
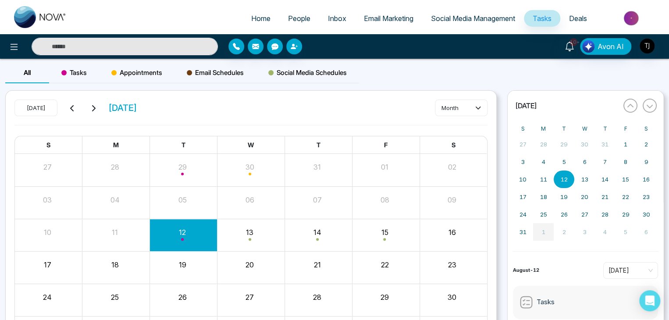
scroll to position [48, 0]
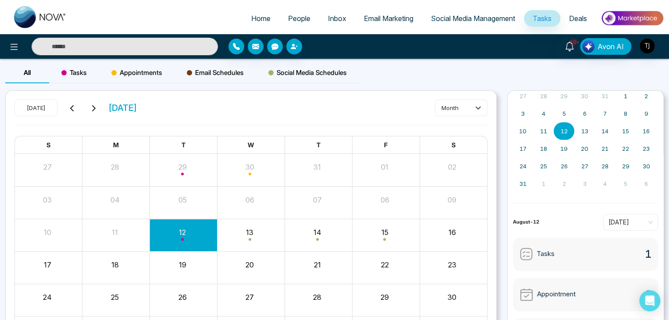
click at [585, 256] on div "Tasks 1" at bounding box center [585, 254] width 145 height 33
click at [645, 255] on span "1" at bounding box center [648, 254] width 7 height 16
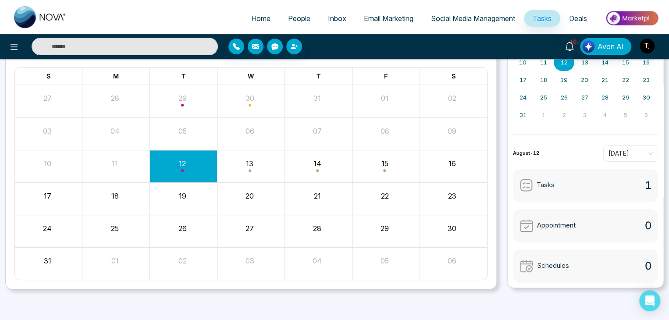
click at [540, 183] on span "Tasks" at bounding box center [545, 185] width 18 height 10
click at [521, 184] on img at bounding box center [526, 185] width 14 height 14
click at [524, 185] on img at bounding box center [526, 185] width 14 height 14
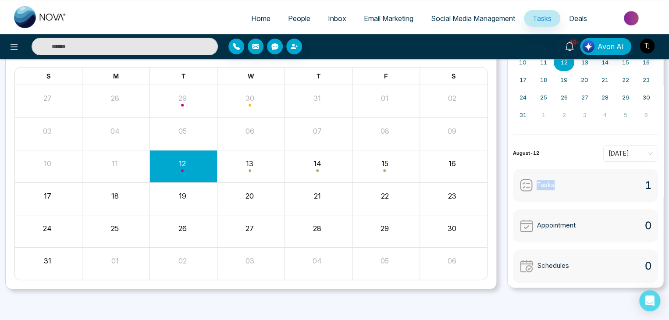
click at [548, 165] on div "« August 2025 » S M T W T F S 27 28 29 30 31 1 2 3 4 5 6 7 8 9 10 11 12 13 14 1…" at bounding box center [585, 154] width 157 height 266
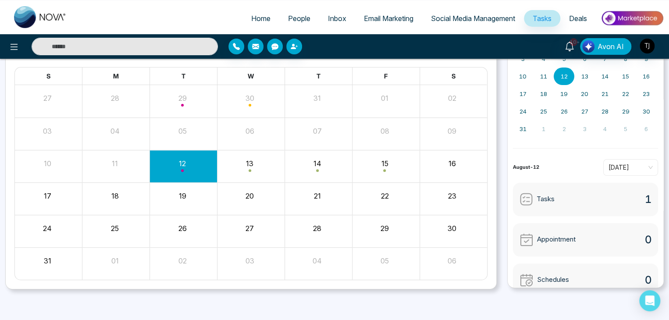
scroll to position [48, 0]
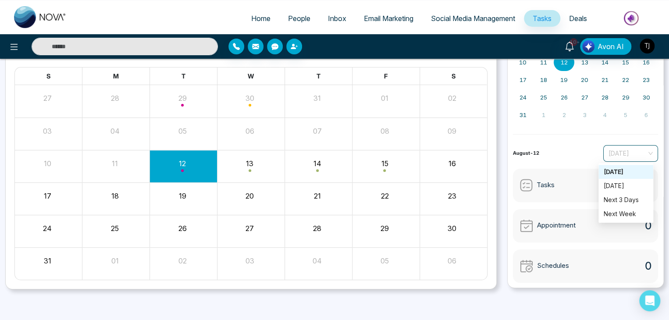
click at [625, 157] on span "Today" at bounding box center [630, 153] width 44 height 13
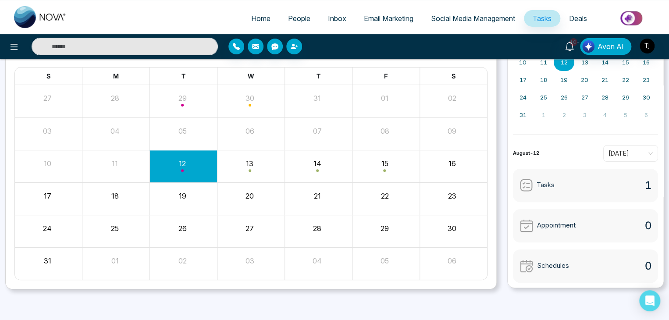
click at [579, 155] on div "August-12 Today" at bounding box center [585, 153] width 145 height 17
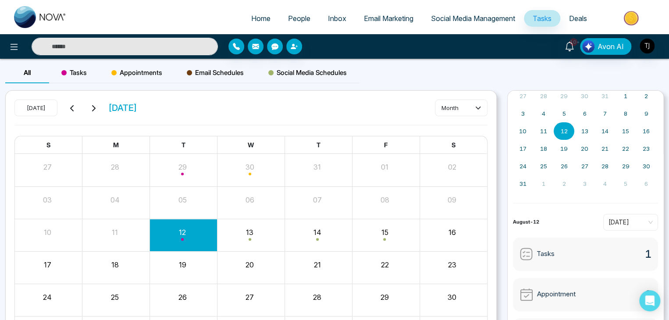
click at [575, 254] on div "Tasks 1" at bounding box center [585, 254] width 145 height 33
click at [649, 260] on div "Tasks 1" at bounding box center [585, 254] width 145 height 33
click at [645, 254] on span "1" at bounding box center [648, 254] width 7 height 16
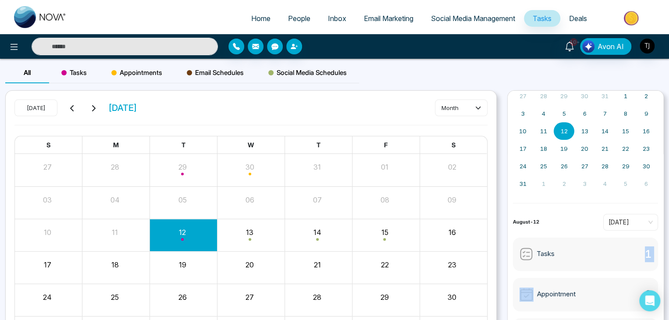
click at [645, 254] on span "1" at bounding box center [648, 254] width 7 height 16
click at [633, 256] on div "Tasks 1" at bounding box center [585, 254] width 145 height 33
click at [262, 12] on link "Home" at bounding box center [260, 18] width 37 height 17
select select "*"
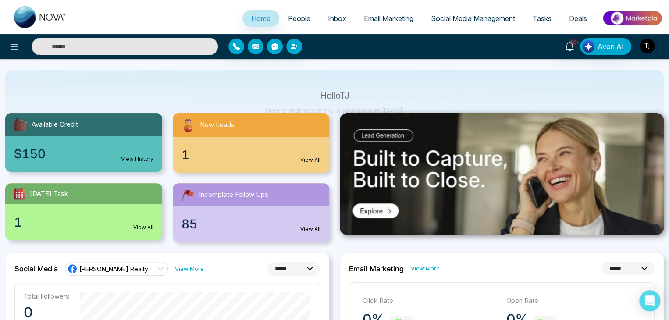
click at [298, 18] on span "People" at bounding box center [299, 18] width 22 height 9
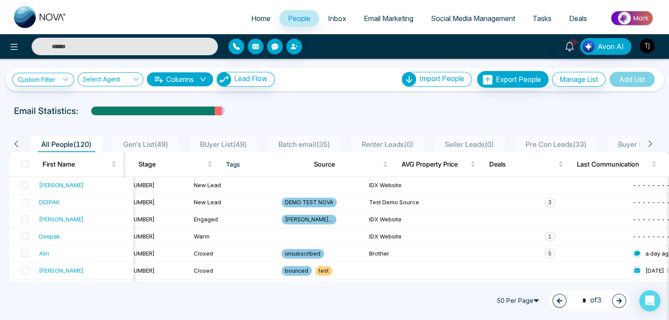
click at [177, 81] on button "Columns" at bounding box center [180, 79] width 66 height 14
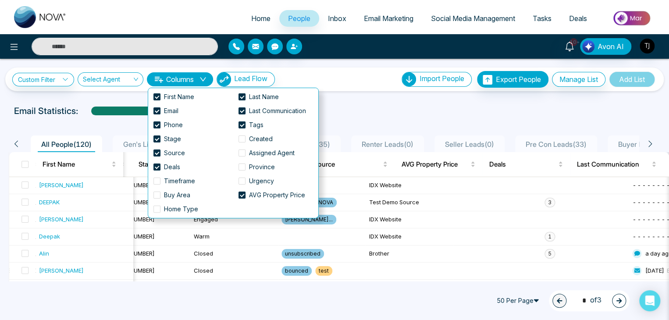
click at [177, 81] on button "Columns" at bounding box center [180, 79] width 66 height 14
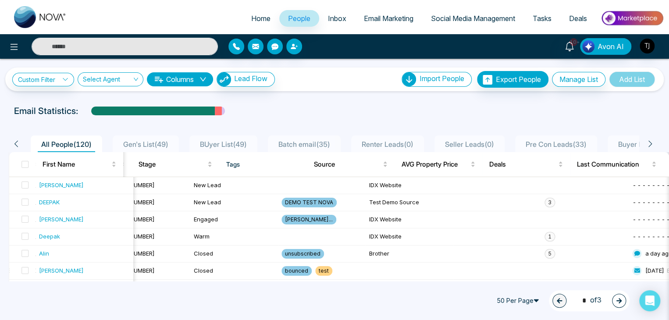
click at [330, 18] on span "Inbox" at bounding box center [337, 18] width 18 height 9
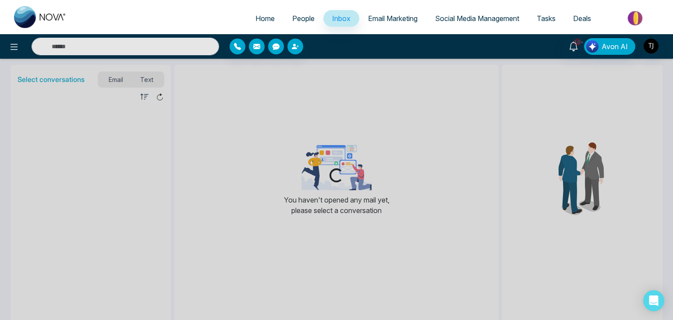
click at [388, 20] on span "Email Marketing" at bounding box center [393, 18] width 50 height 9
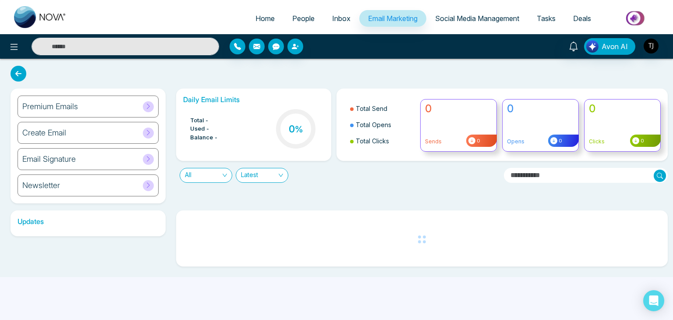
click at [451, 23] on link "Social Media Management" at bounding box center [477, 18] width 102 height 17
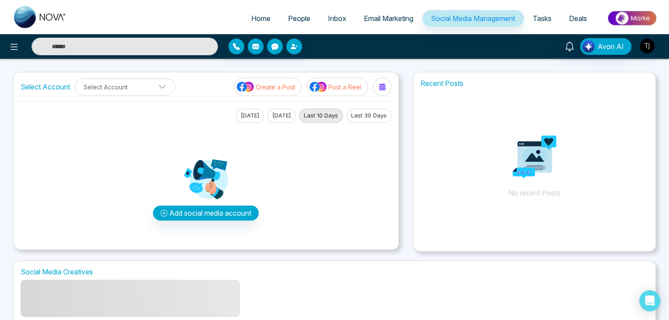
click at [547, 25] on link "Tasks" at bounding box center [542, 18] width 36 height 17
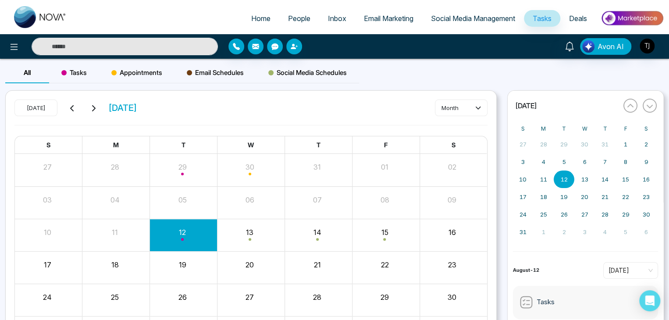
click at [585, 20] on span "Deals" at bounding box center [578, 18] width 18 height 9
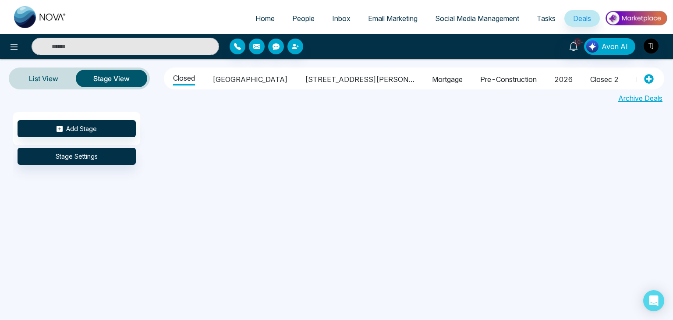
click at [265, 18] on span "Home" at bounding box center [264, 18] width 19 height 9
select select "*"
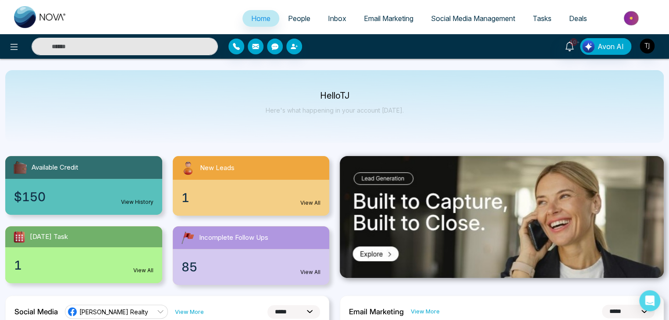
click at [296, 19] on span "People" at bounding box center [299, 18] width 22 height 9
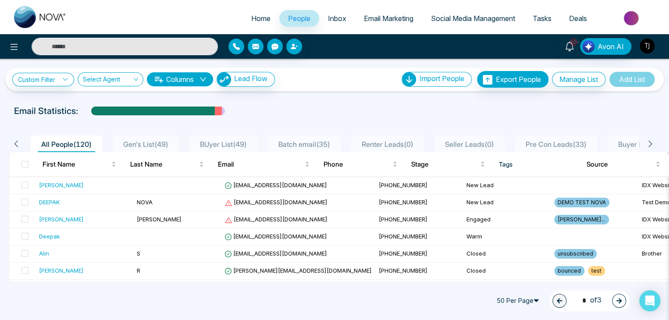
click at [642, 44] on img "button" at bounding box center [646, 46] width 15 height 15
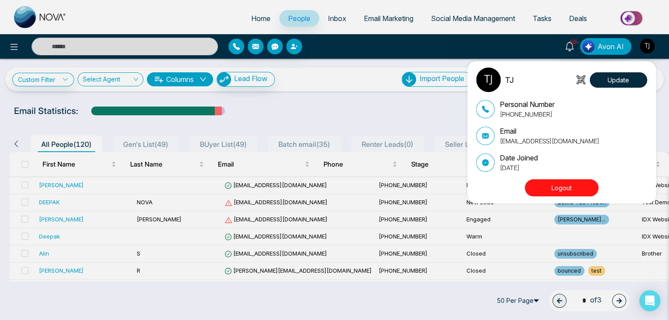
click at [573, 186] on button "Logout" at bounding box center [562, 187] width 74 height 17
